Goal: Navigation & Orientation: Find specific page/section

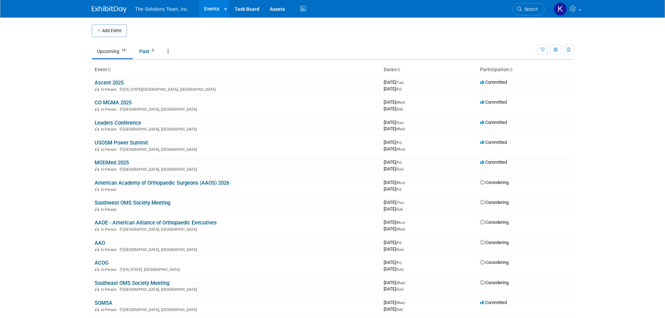
click at [114, 104] on link "CO MGMA 2025" at bounding box center [113, 103] width 37 height 6
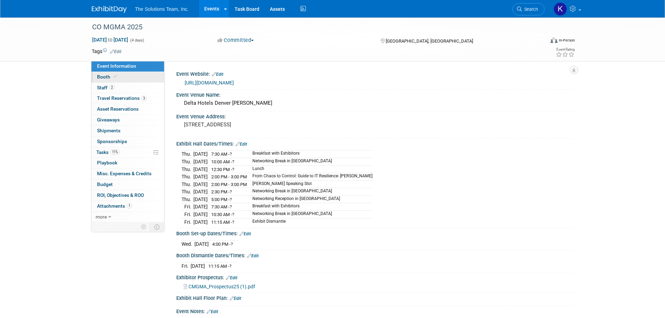
click at [110, 72] on link "Booth" at bounding box center [128, 77] width 73 height 10
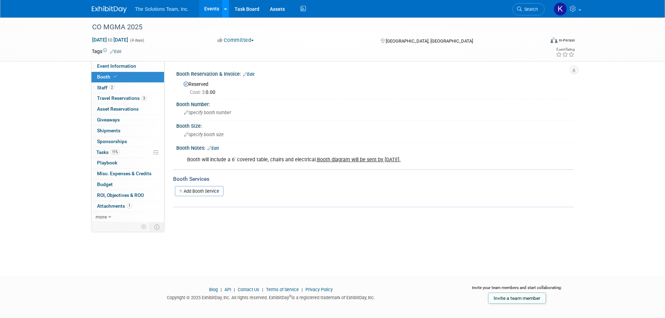
click at [227, 8] on link at bounding box center [225, 8] width 7 height 17
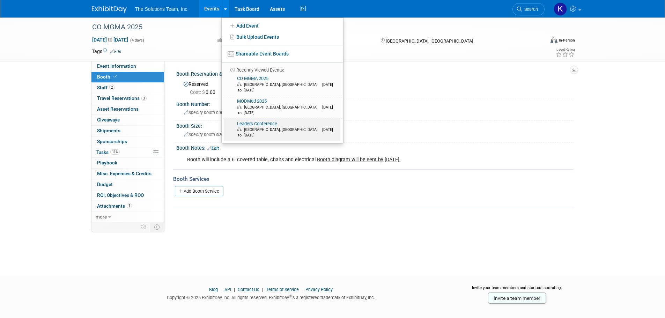
click at [264, 127] on span "[GEOGRAPHIC_DATA], [GEOGRAPHIC_DATA]" at bounding box center [282, 129] width 77 height 5
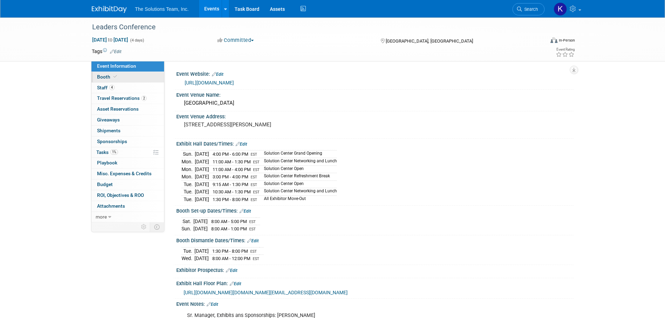
click at [126, 78] on link "Booth" at bounding box center [128, 77] width 73 height 10
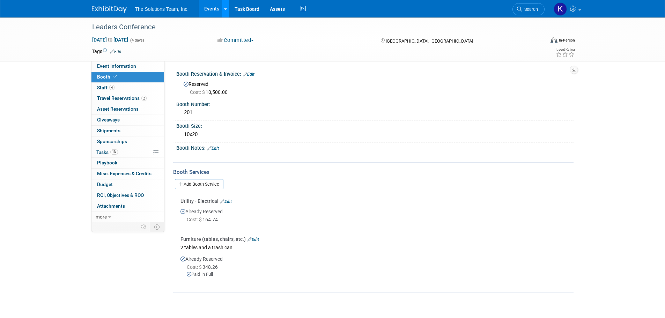
click at [227, 12] on link at bounding box center [225, 8] width 7 height 17
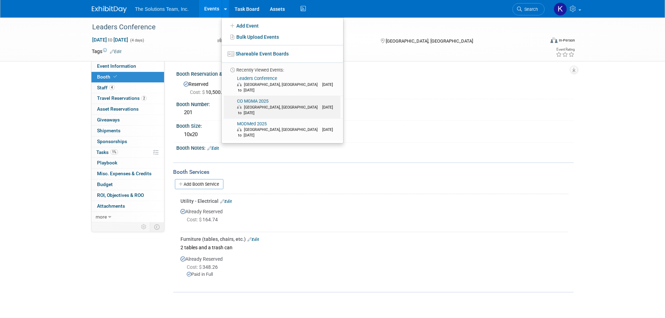
click at [276, 97] on link "CO MGMA 2025 Denver, CO Sep 17, 2025 to Sep 20, 2025" at bounding box center [282, 107] width 117 height 22
